Goal: Information Seeking & Learning: Learn about a topic

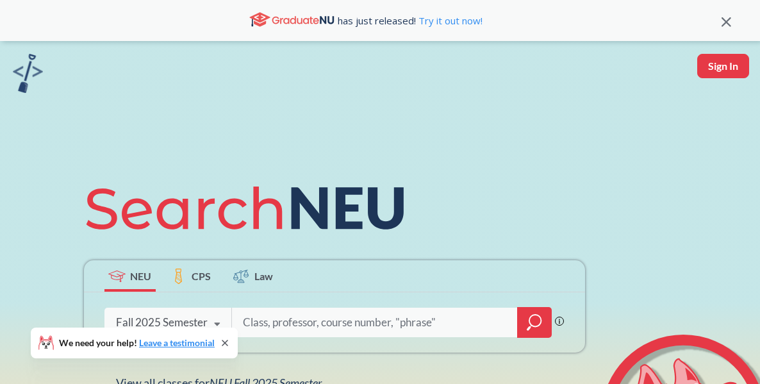
click at [219, 382] on span "NEU Fall 2025 Semester" at bounding box center [266, 382] width 112 height 14
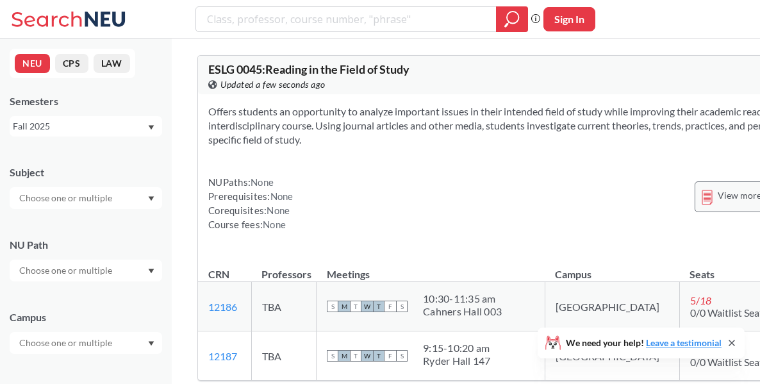
click at [718, 197] on span "View more info for this class" at bounding box center [774, 195] width 113 height 16
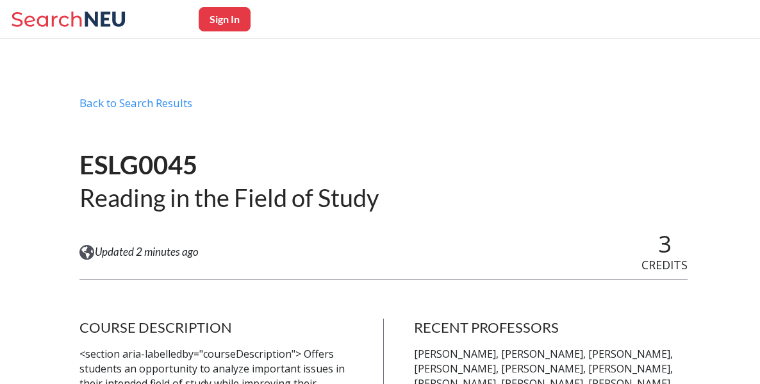
click at [486, 327] on span "RECENT PROFESSORS" at bounding box center [486, 326] width 145 height 17
click at [383, 108] on div "Back to Search Results" at bounding box center [383, 108] width 608 height 24
